Goal: Task Accomplishment & Management: Use online tool/utility

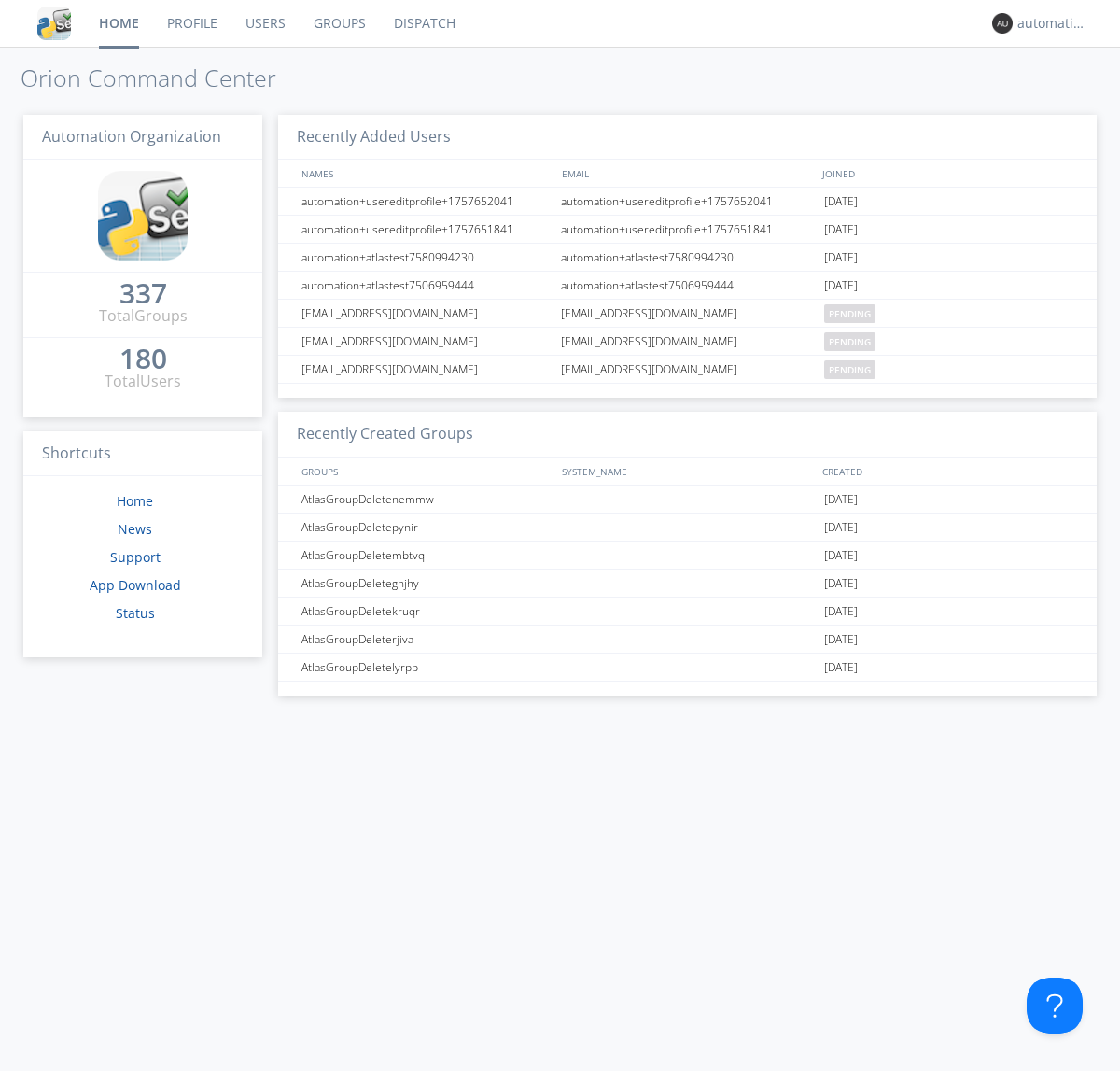
click at [423, 24] on link "Dispatch" at bounding box center [425, 23] width 90 height 46
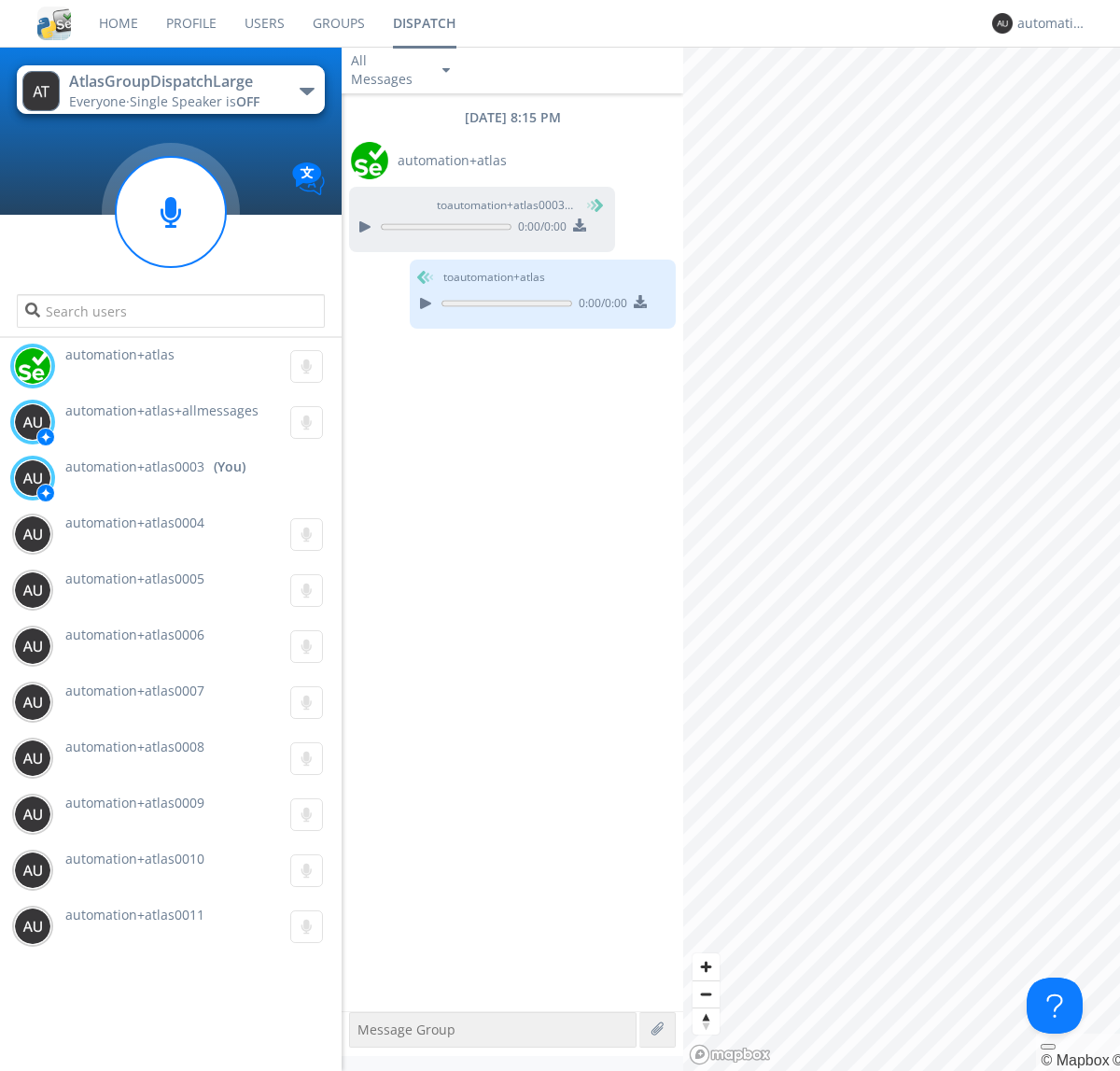
click at [306, 91] on div "button" at bounding box center [307, 92] width 15 height 8
click at [0, 0] on span "AtlasGroupDispatch" at bounding box center [0, 0] width 0 height 0
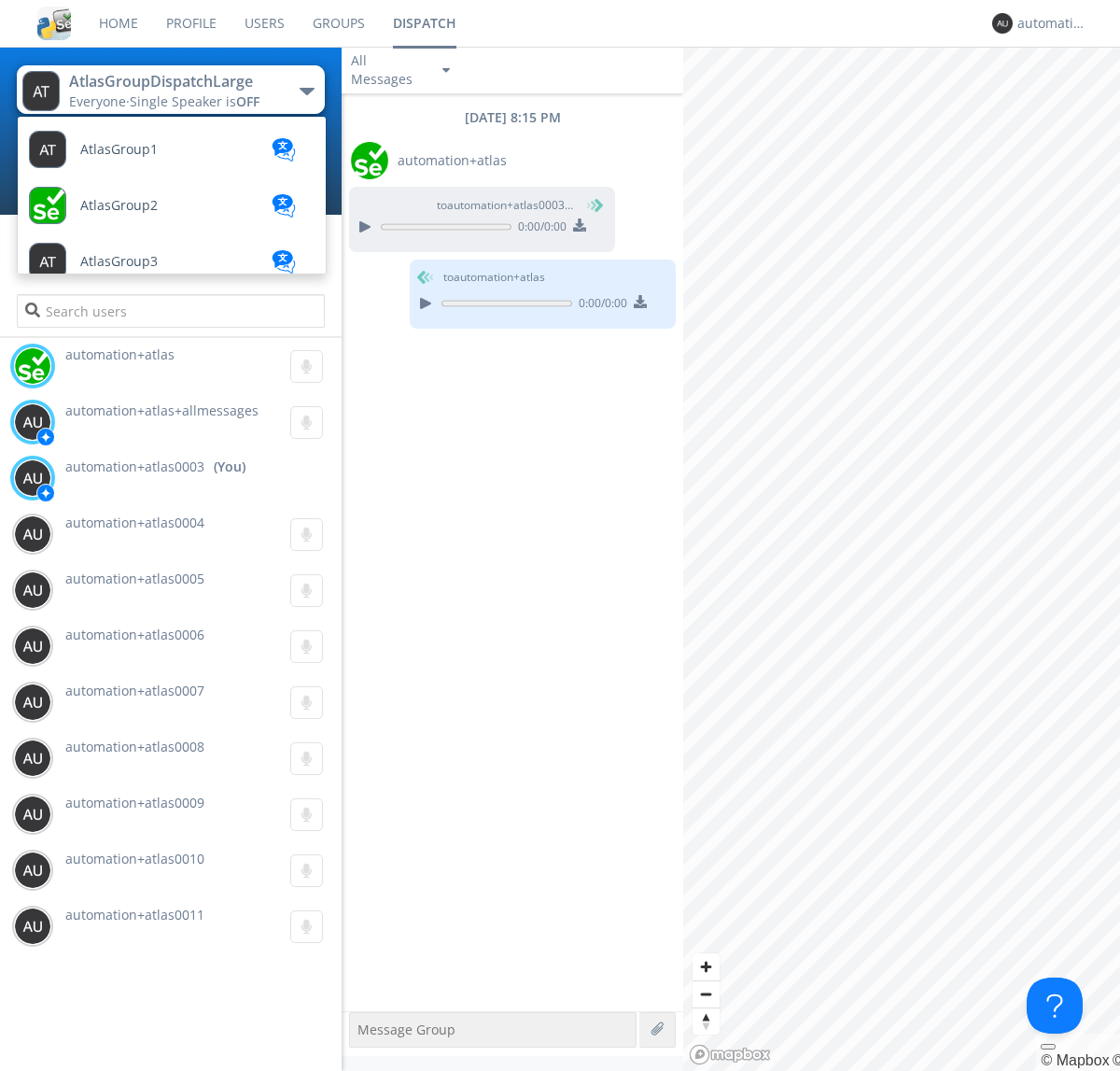
scroll to position [611, 0]
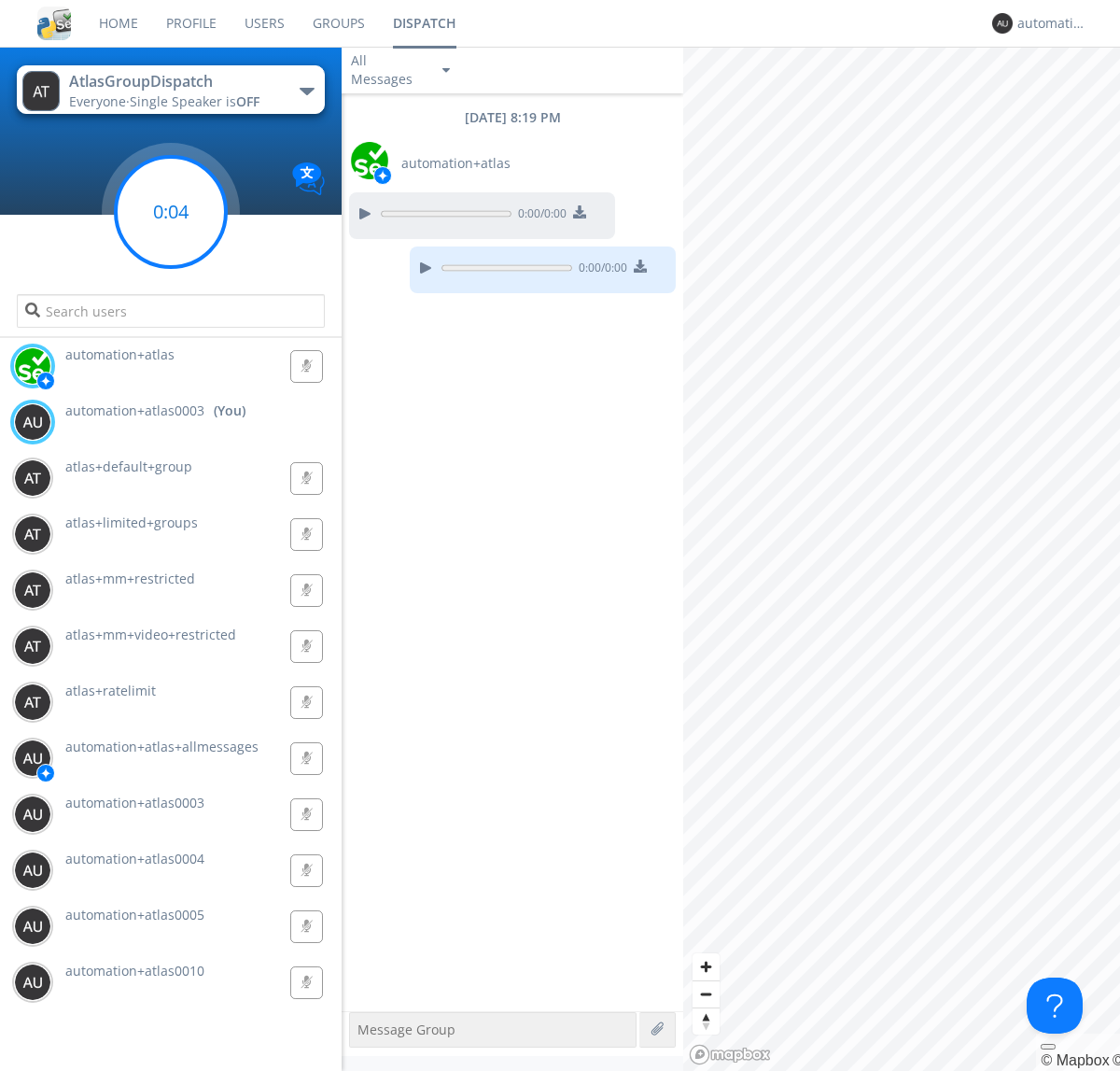
click at [171, 212] on g at bounding box center [170, 212] width 110 height 110
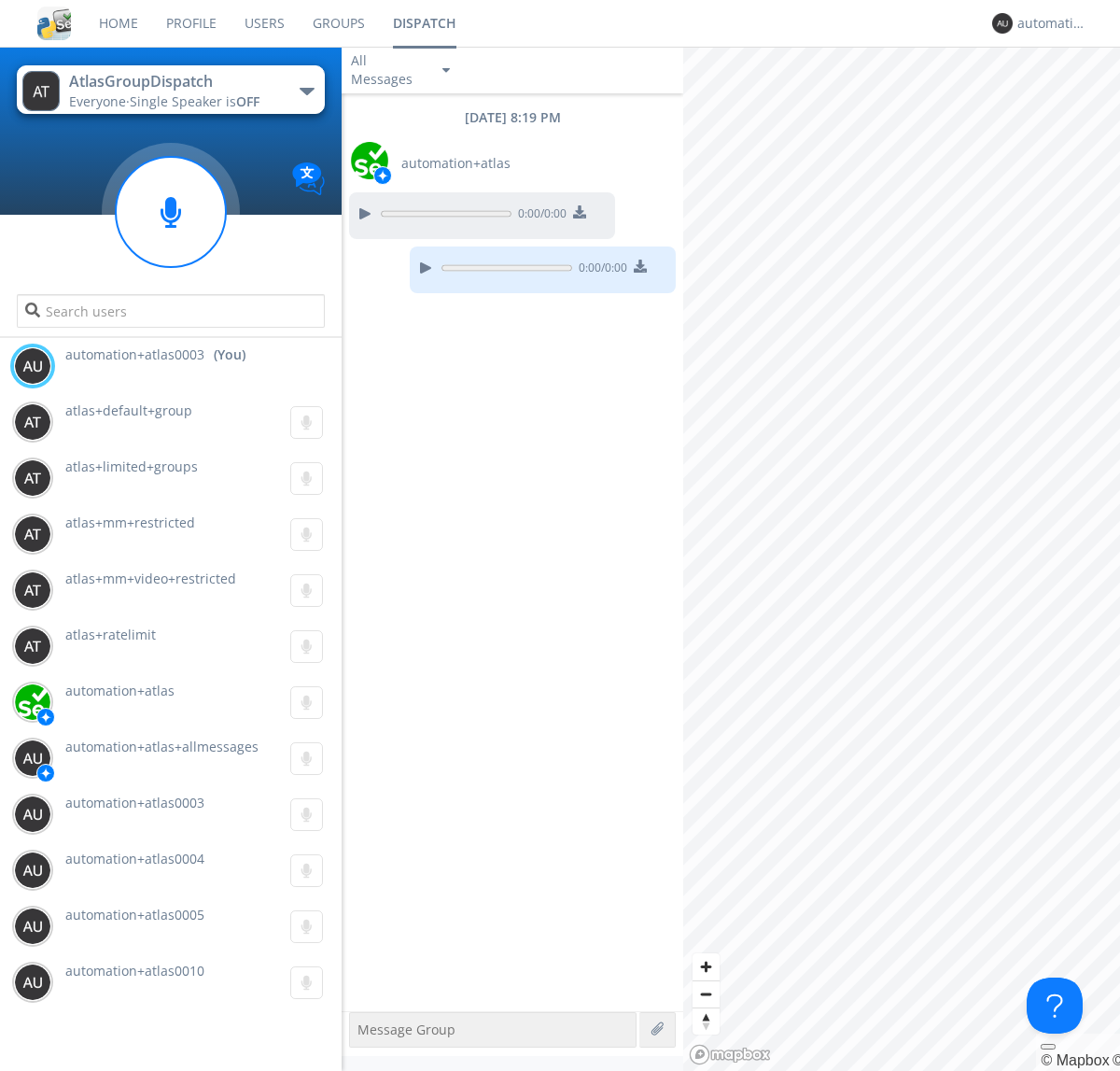
click at [306, 91] on div "button" at bounding box center [307, 92] width 15 height 8
click at [0, 0] on span "AtlasGroupDispatch2" at bounding box center [0, 0] width 0 height 0
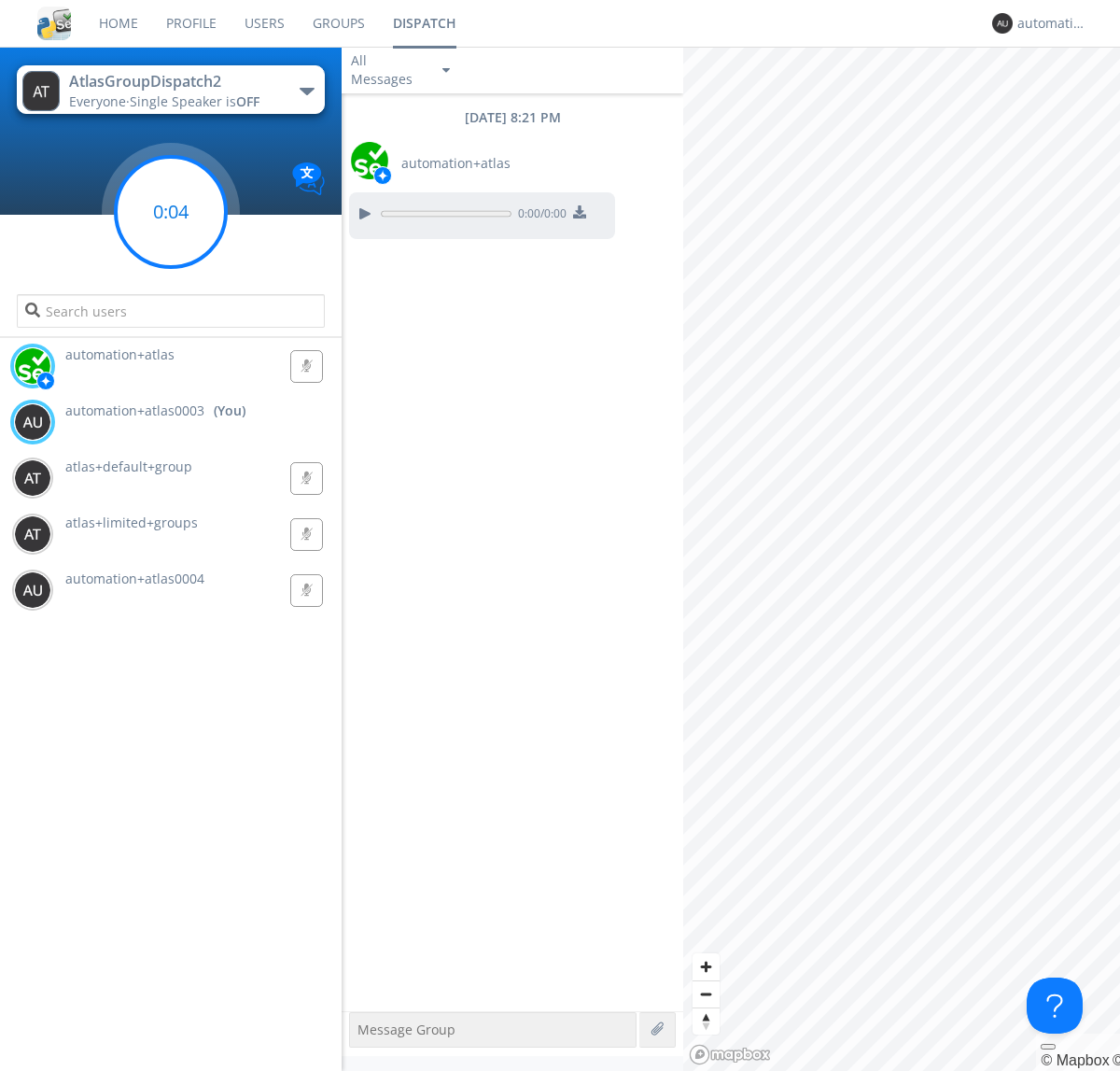
click at [171, 212] on g at bounding box center [170, 212] width 110 height 110
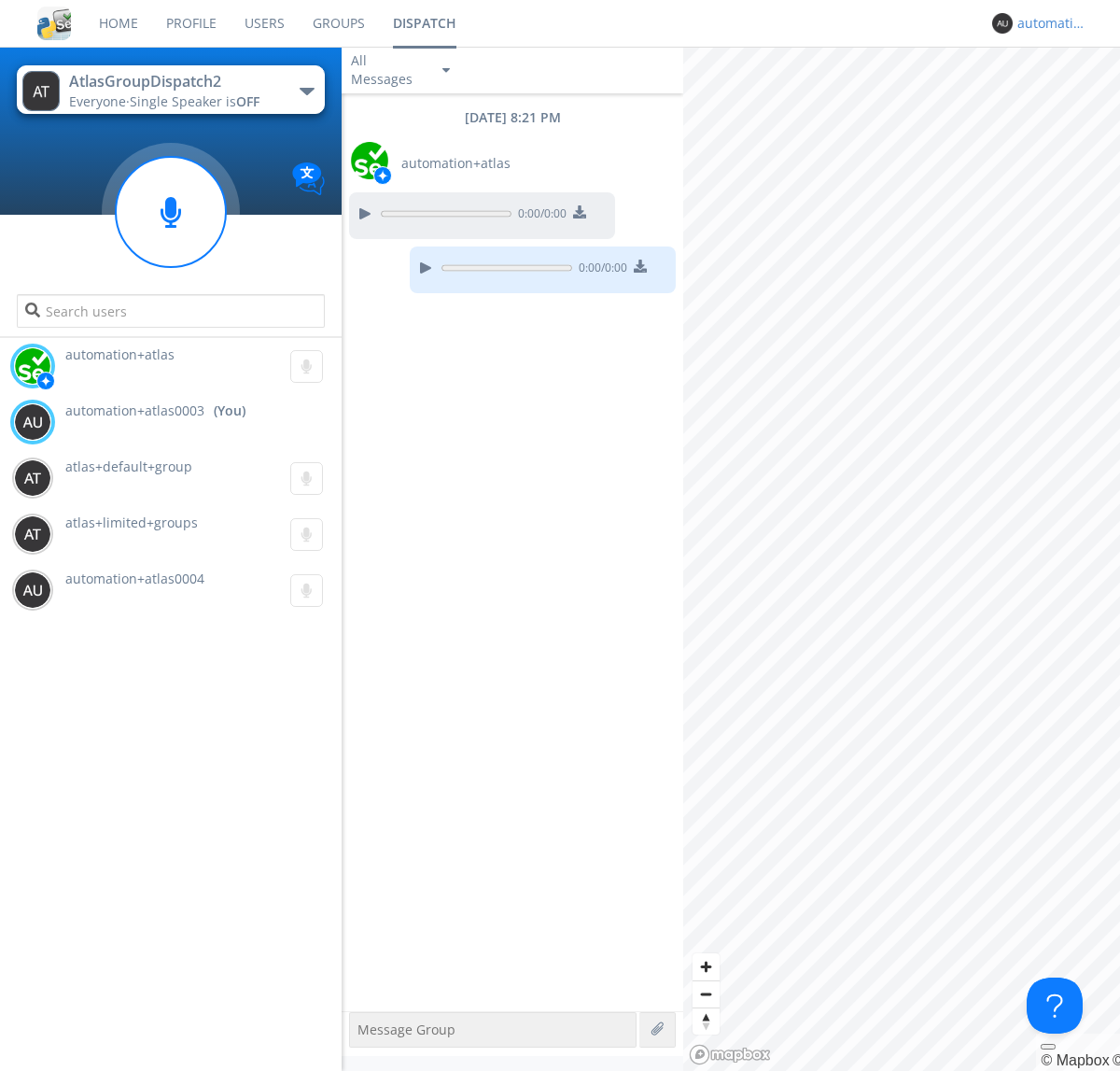
click at [1047, 24] on div "automation+atlas0003" at bounding box center [1053, 24] width 70 height 19
click at [1061, 98] on div "Log Out" at bounding box center [1062, 99] width 96 height 34
